Goal: Find specific page/section: Find specific page/section

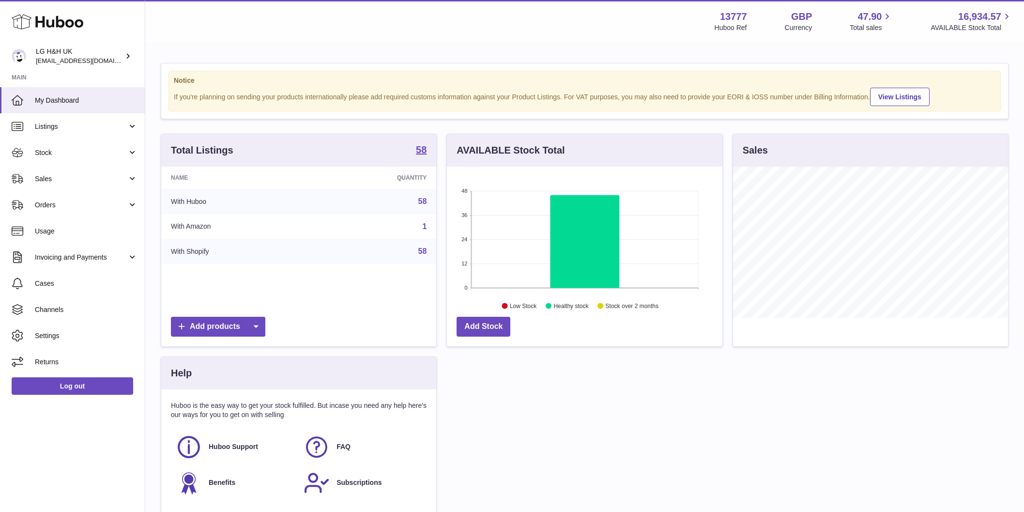
scroll to position [151, 276]
click at [62, 170] on link "Sales" at bounding box center [72, 179] width 145 height 26
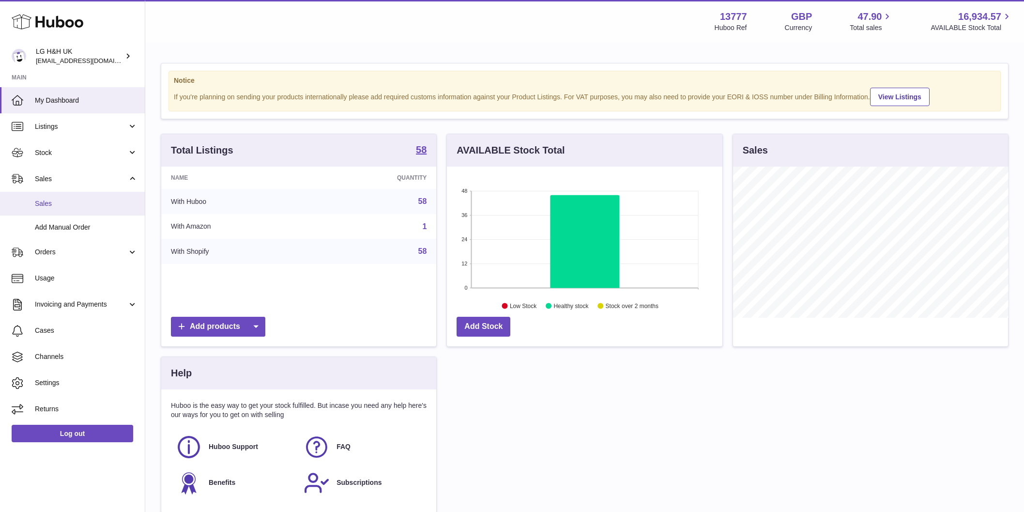
click at [64, 202] on span "Sales" at bounding box center [86, 203] width 103 height 9
